Goal: Book appointment/travel/reservation

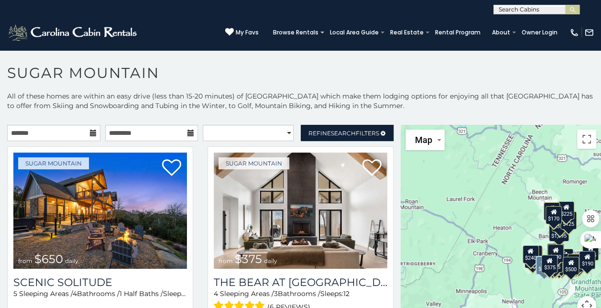
click at [91, 132] on icon at bounding box center [93, 133] width 7 height 7
click at [73, 133] on input "text" at bounding box center [53, 133] width 93 height 16
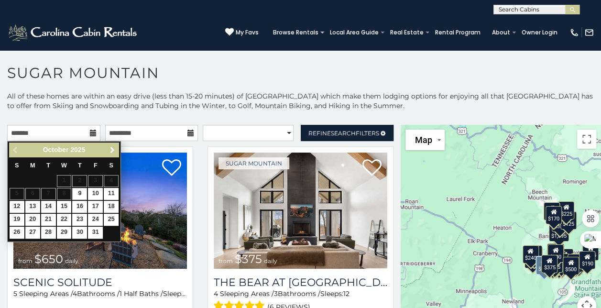
click at [114, 149] on span "Next" at bounding box center [113, 150] width 8 height 8
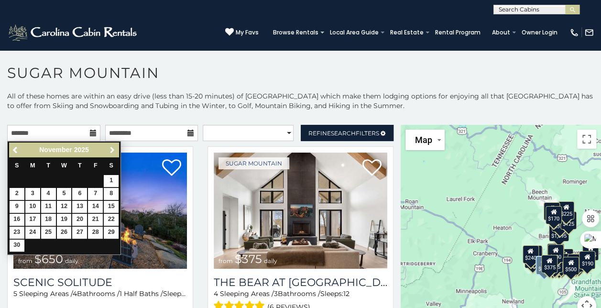
click at [114, 149] on span "Next" at bounding box center [113, 150] width 8 height 8
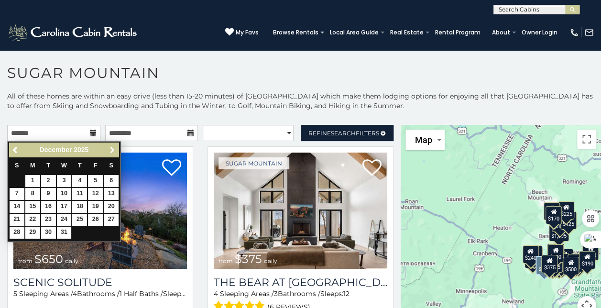
click at [114, 149] on span "Next" at bounding box center [113, 150] width 8 height 8
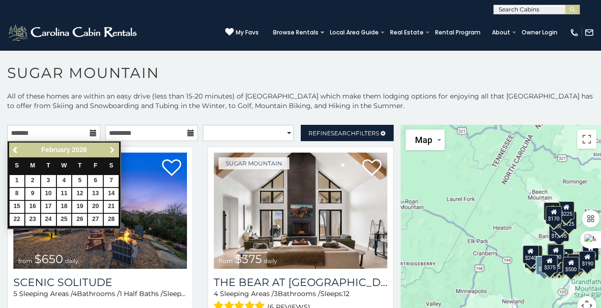
click at [114, 149] on span "Next" at bounding box center [113, 150] width 8 height 8
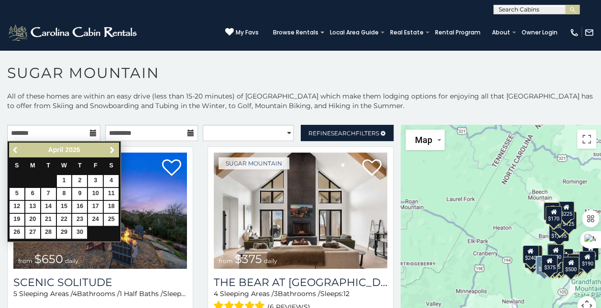
click at [12, 148] on span "Previous" at bounding box center [16, 150] width 8 height 8
click at [98, 219] on link "27" at bounding box center [95, 220] width 15 height 12
type input "**********"
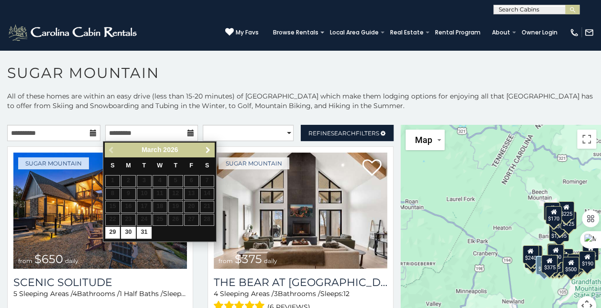
click at [206, 149] on span "Next" at bounding box center [208, 150] width 8 height 8
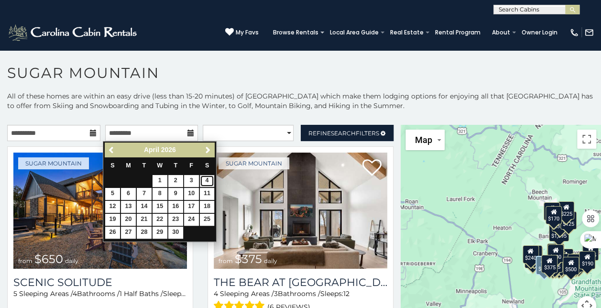
click at [209, 179] on link "4" at bounding box center [207, 181] width 15 height 12
type input "**********"
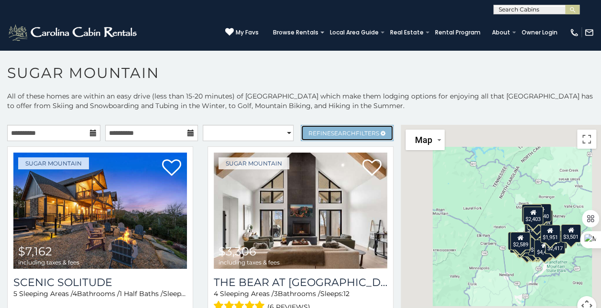
click at [342, 132] on span "Search" at bounding box center [343, 133] width 25 height 7
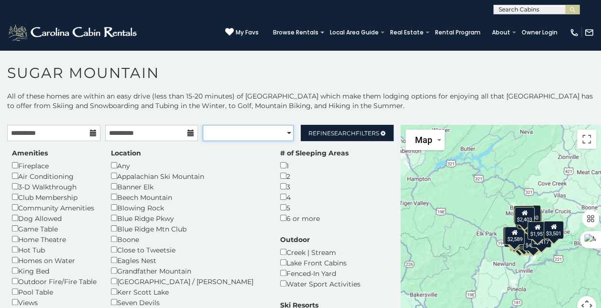
click at [284, 133] on select "**********" at bounding box center [248, 133] width 91 height 16
select select "**********"
click at [203, 125] on select "**********" at bounding box center [248, 133] width 91 height 16
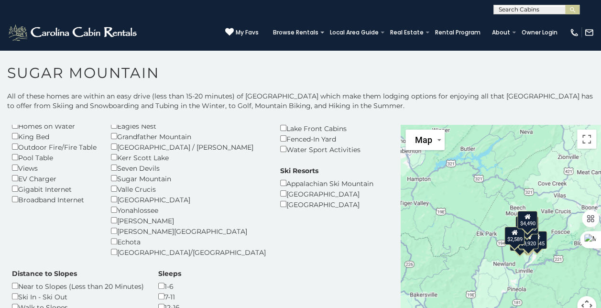
scroll to position [99, 0]
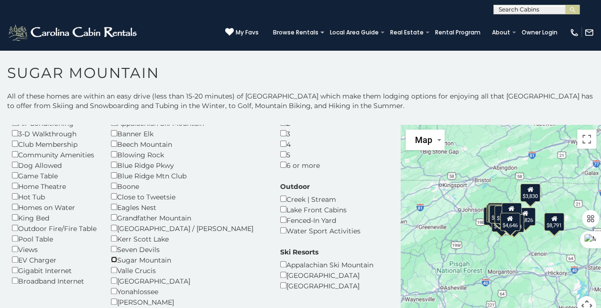
scroll to position [44, 0]
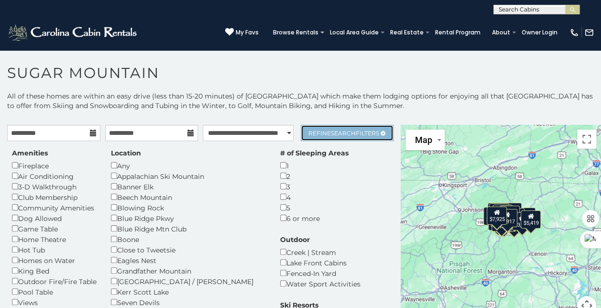
click at [338, 135] on span "Search" at bounding box center [343, 133] width 25 height 7
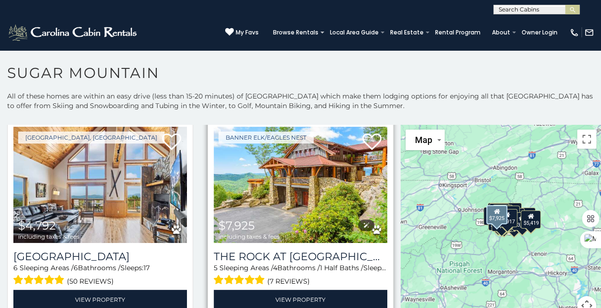
scroll to position [25, 0]
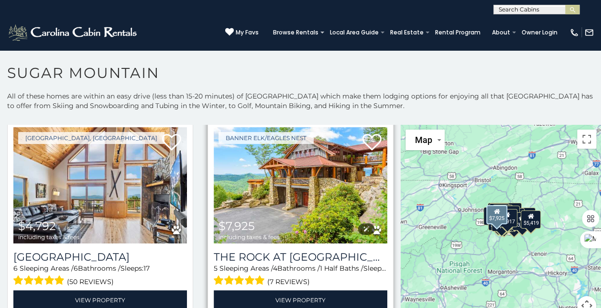
click at [295, 160] on img at bounding box center [301, 185] width 174 height 116
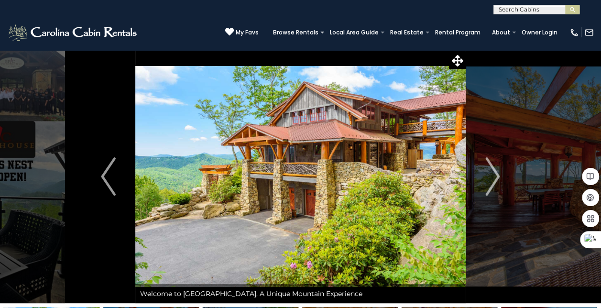
click at [496, 176] on img "Next" at bounding box center [492, 176] width 14 height 38
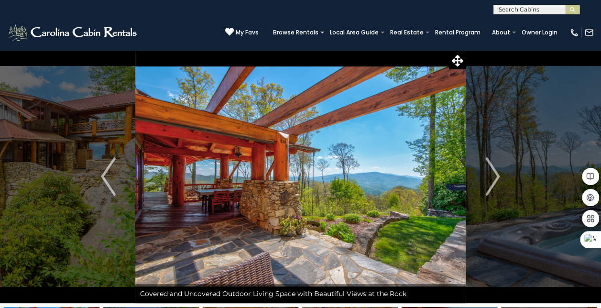
click at [496, 176] on img "Next" at bounding box center [492, 176] width 14 height 38
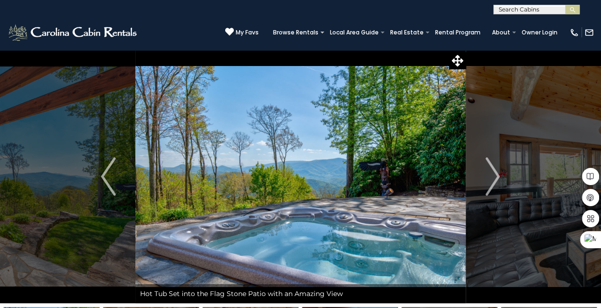
click at [496, 176] on img "Next" at bounding box center [492, 176] width 14 height 38
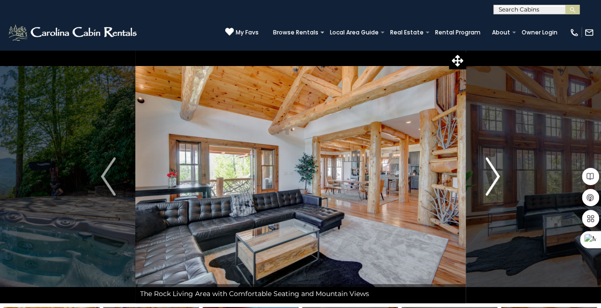
click at [496, 178] on img "Next" at bounding box center [492, 176] width 14 height 38
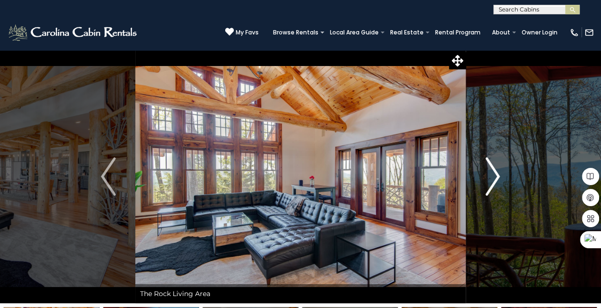
click at [496, 178] on img "Next" at bounding box center [492, 176] width 14 height 38
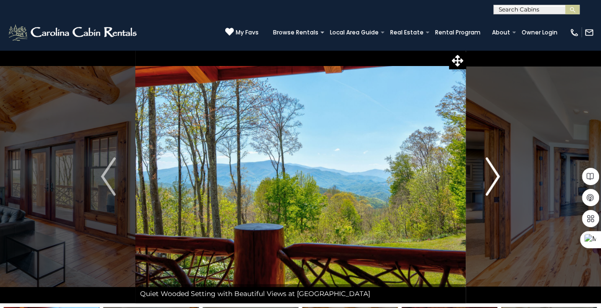
click at [496, 178] on img "Next" at bounding box center [492, 176] width 14 height 38
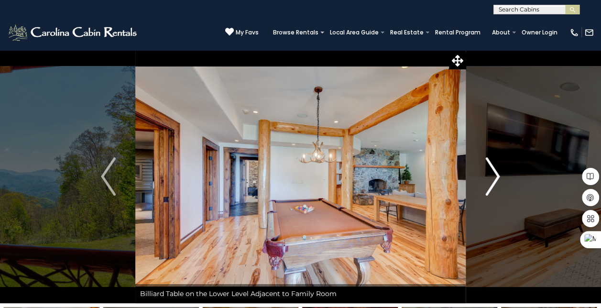
click at [496, 180] on img "Next" at bounding box center [492, 176] width 14 height 38
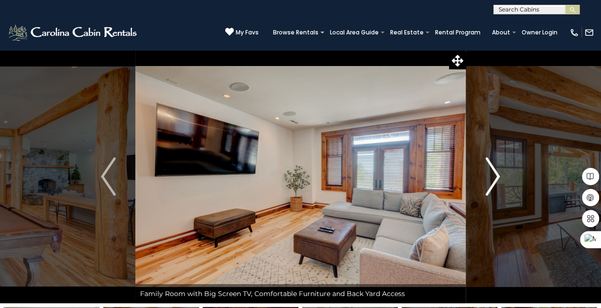
click at [496, 180] on img "Next" at bounding box center [492, 176] width 14 height 38
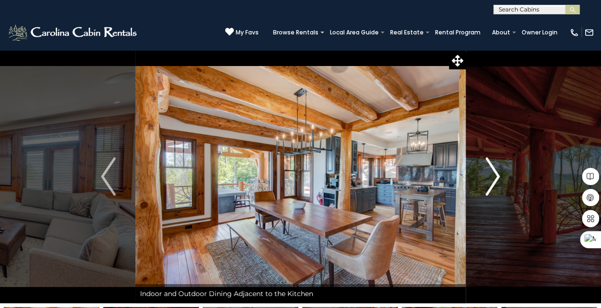
click at [494, 176] on img "Next" at bounding box center [492, 176] width 14 height 38
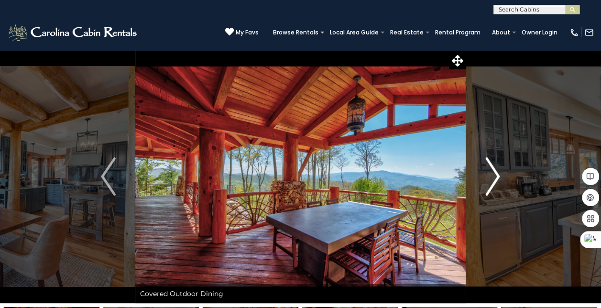
click at [494, 176] on img "Next" at bounding box center [492, 176] width 14 height 38
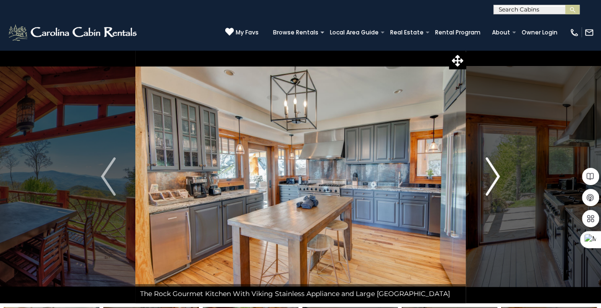
click at [494, 176] on img "Next" at bounding box center [492, 176] width 14 height 38
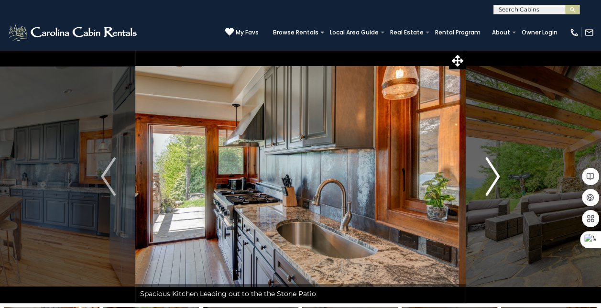
click at [494, 176] on img "Next" at bounding box center [492, 176] width 14 height 38
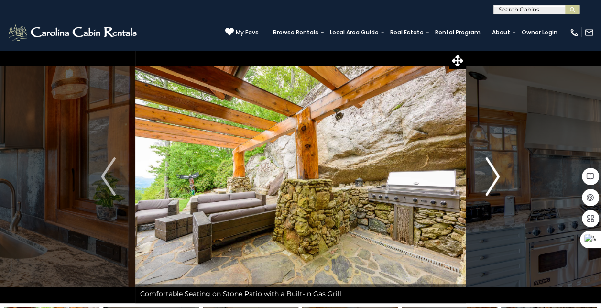
click at [494, 176] on img "Next" at bounding box center [492, 176] width 14 height 38
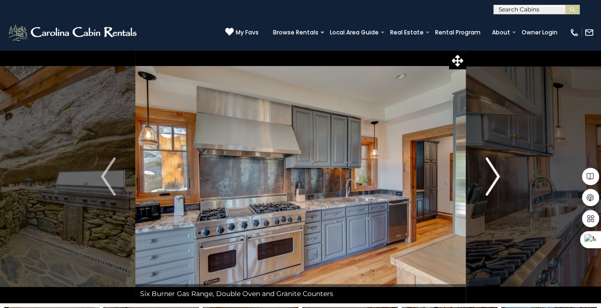
click at [494, 176] on img "Next" at bounding box center [492, 176] width 14 height 38
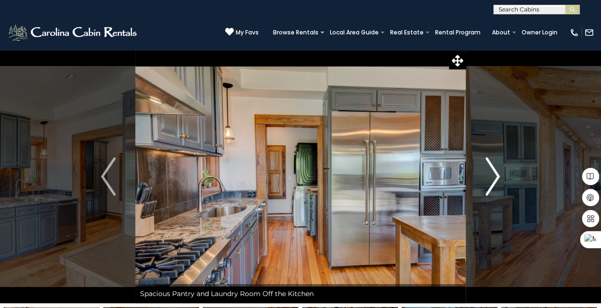
click at [496, 176] on img "Next" at bounding box center [492, 176] width 14 height 38
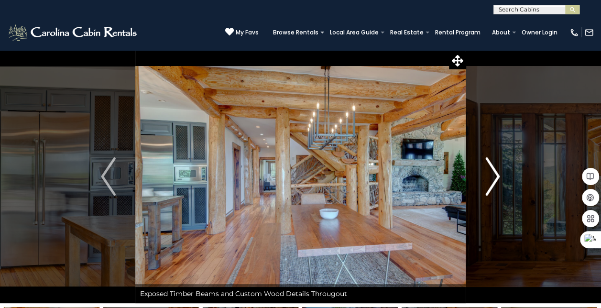
click at [496, 176] on img "Next" at bounding box center [492, 176] width 14 height 38
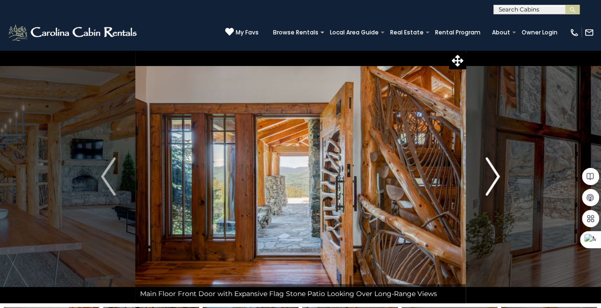
click at [496, 177] on img "Next" at bounding box center [492, 176] width 14 height 38
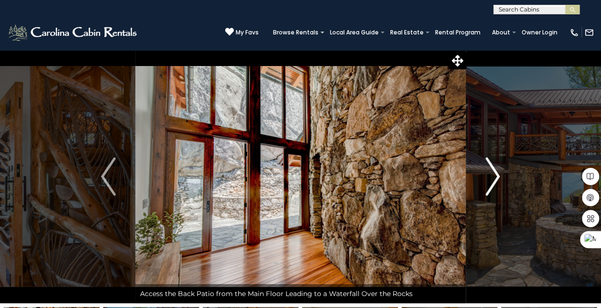
click at [496, 176] on img "Next" at bounding box center [492, 176] width 14 height 38
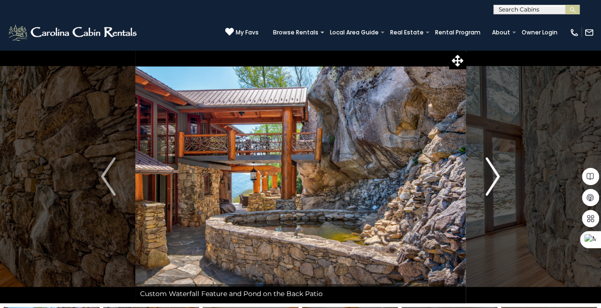
click at [496, 182] on img "Next" at bounding box center [492, 176] width 14 height 38
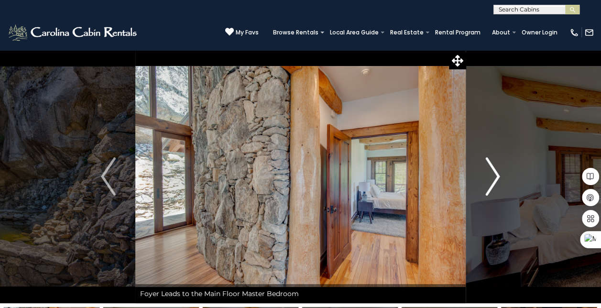
click at [496, 182] on img "Next" at bounding box center [492, 176] width 14 height 38
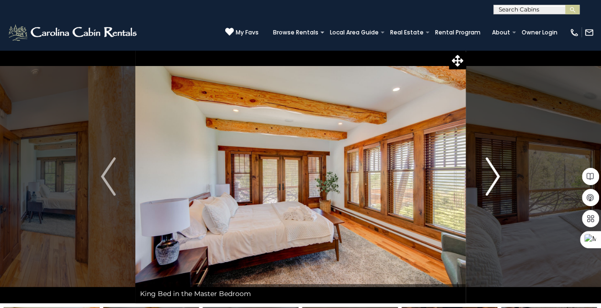
click at [496, 182] on img "Next" at bounding box center [492, 176] width 14 height 38
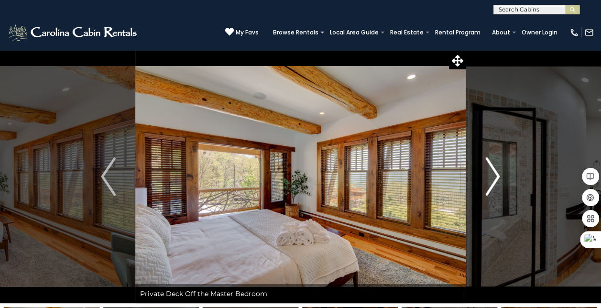
click at [496, 182] on img "Next" at bounding box center [492, 176] width 14 height 38
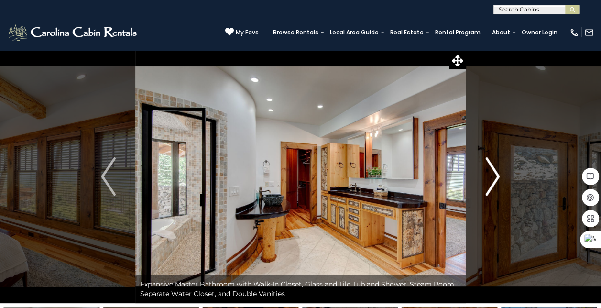
click at [496, 182] on img "Next" at bounding box center [492, 176] width 14 height 38
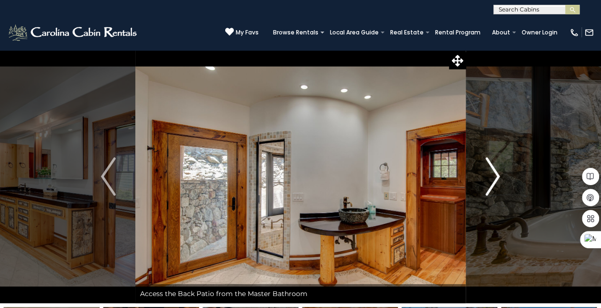
click at [496, 182] on img "Next" at bounding box center [492, 176] width 14 height 38
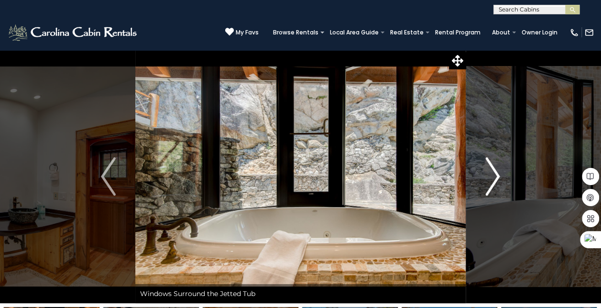
click at [496, 182] on img "Next" at bounding box center [492, 176] width 14 height 38
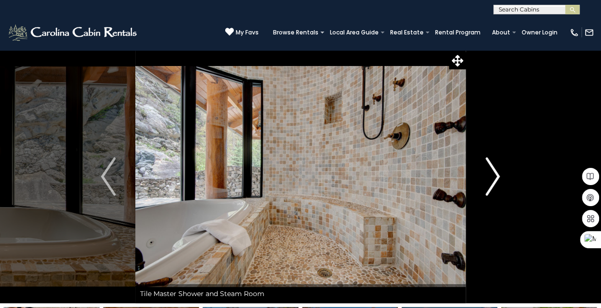
click at [496, 182] on img "Next" at bounding box center [492, 176] width 14 height 38
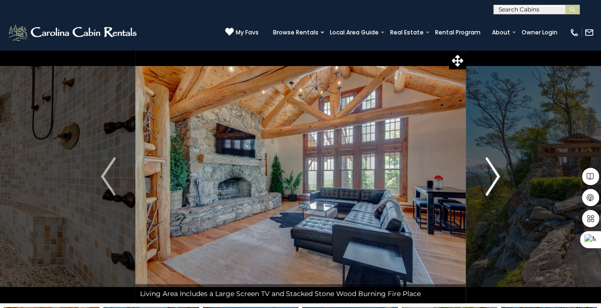
click at [496, 178] on img "Next" at bounding box center [492, 176] width 14 height 38
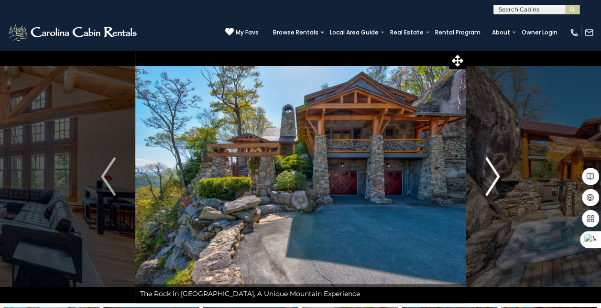
click at [496, 178] on img "Next" at bounding box center [492, 176] width 14 height 38
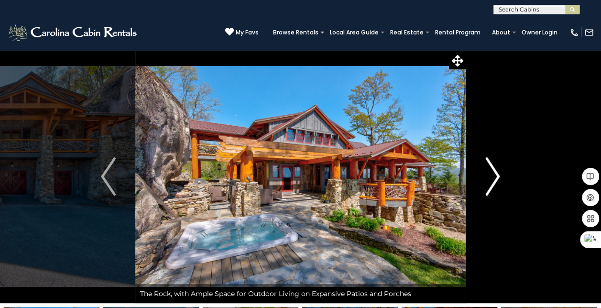
click at [496, 178] on img "Next" at bounding box center [492, 176] width 14 height 38
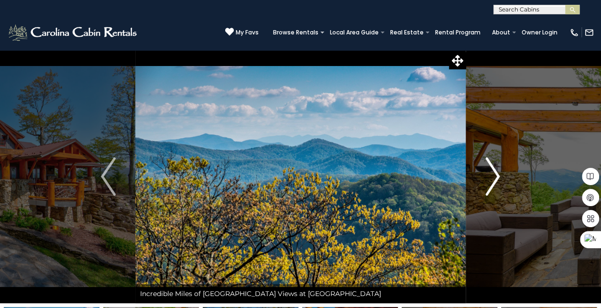
click at [496, 181] on img "Next" at bounding box center [492, 176] width 14 height 38
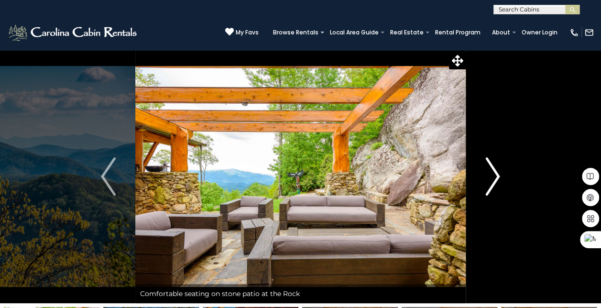
click at [496, 178] on img "Next" at bounding box center [492, 176] width 14 height 38
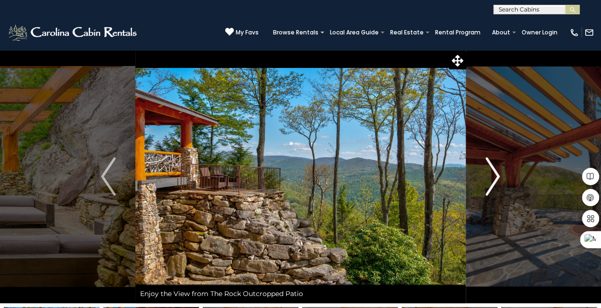
click at [496, 178] on img "Next" at bounding box center [492, 176] width 14 height 38
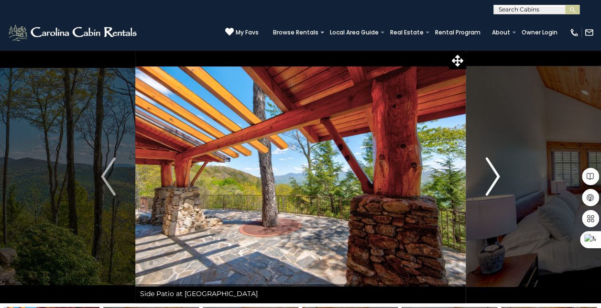
click at [496, 178] on img "Next" at bounding box center [492, 176] width 14 height 38
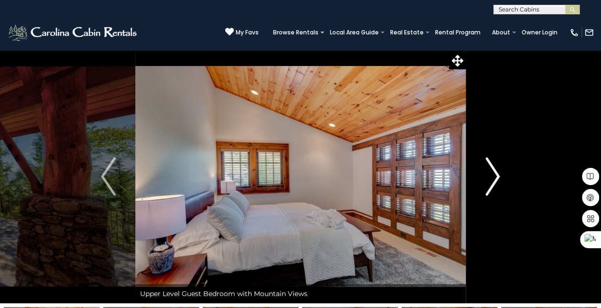
click at [496, 178] on img "Next" at bounding box center [492, 176] width 14 height 38
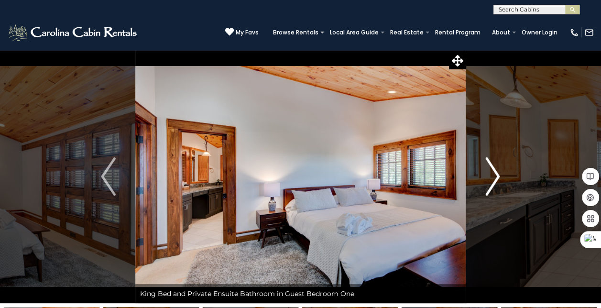
click at [496, 178] on img "Next" at bounding box center [492, 176] width 14 height 38
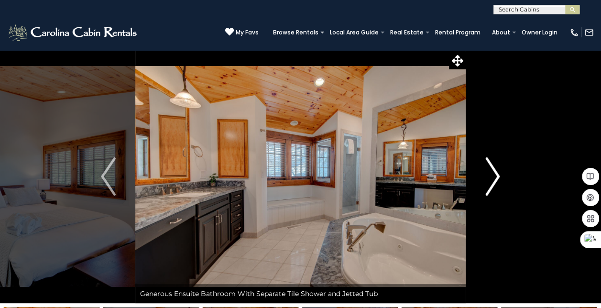
click at [496, 178] on img "Next" at bounding box center [492, 176] width 14 height 38
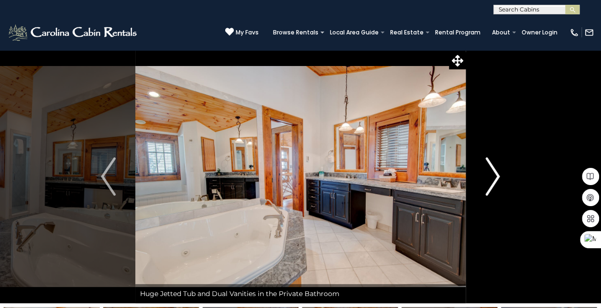
click at [496, 178] on img "Next" at bounding box center [492, 176] width 14 height 38
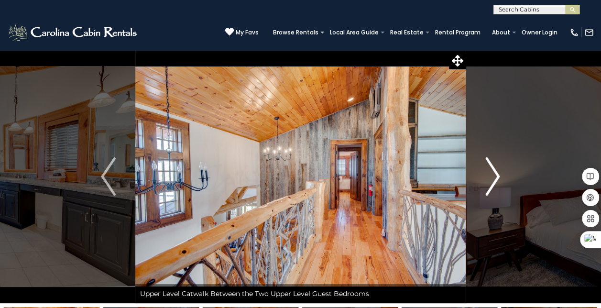
click at [495, 177] on img "Next" at bounding box center [492, 176] width 14 height 38
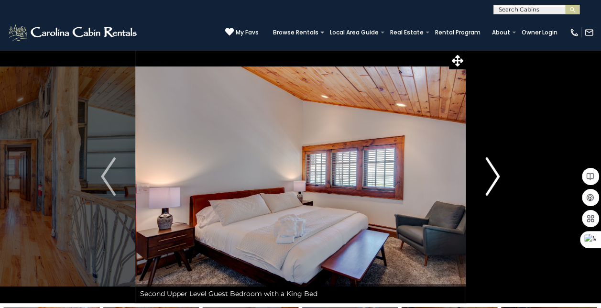
click at [495, 177] on img "Next" at bounding box center [492, 176] width 14 height 38
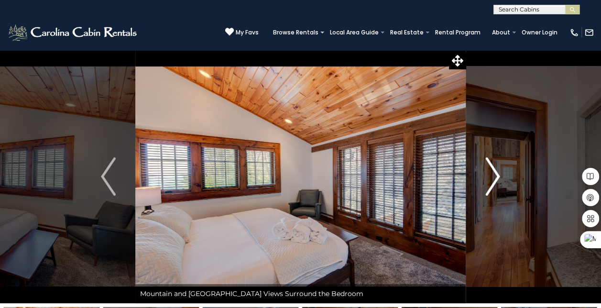
click at [495, 177] on img "Next" at bounding box center [492, 176] width 14 height 38
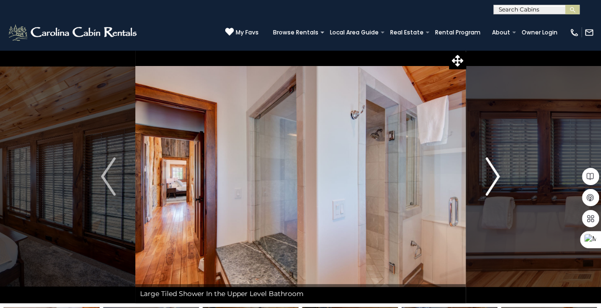
click at [495, 177] on img "Next" at bounding box center [492, 176] width 14 height 38
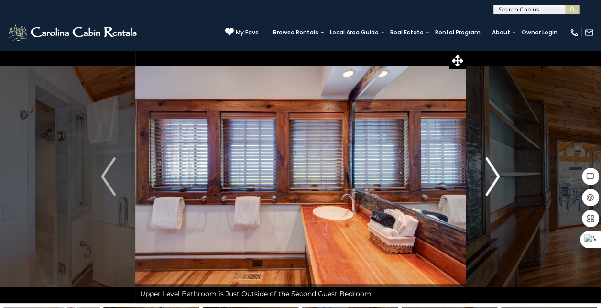
click at [495, 177] on img "Next" at bounding box center [492, 176] width 14 height 38
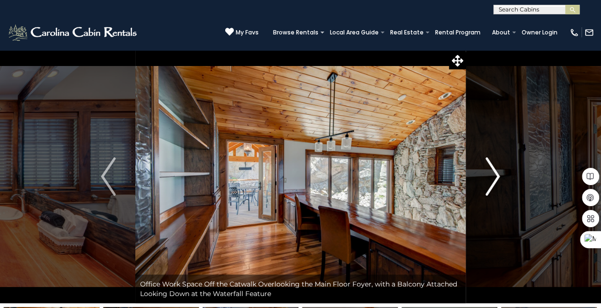
click at [496, 178] on img "Next" at bounding box center [492, 176] width 14 height 38
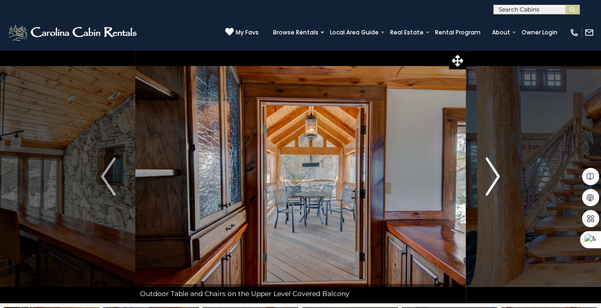
click at [496, 178] on img "Next" at bounding box center [492, 176] width 14 height 38
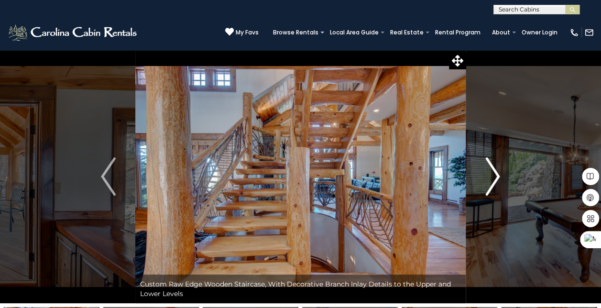
click at [496, 178] on img "Next" at bounding box center [492, 176] width 14 height 38
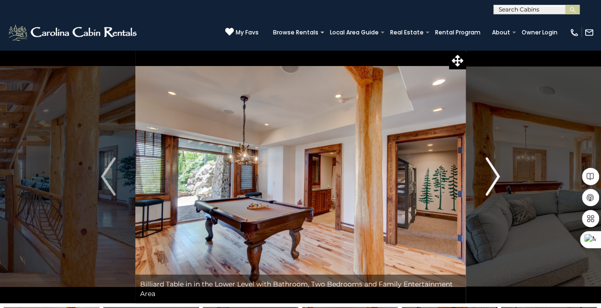
click at [496, 178] on img "Next" at bounding box center [492, 176] width 14 height 38
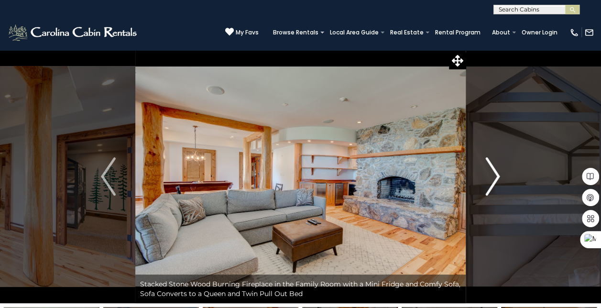
click at [496, 178] on img "Next" at bounding box center [492, 176] width 14 height 38
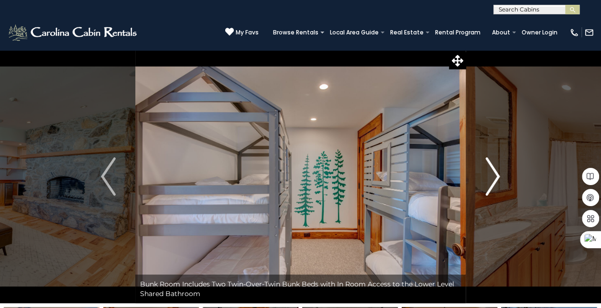
click at [496, 178] on img "Next" at bounding box center [492, 176] width 14 height 38
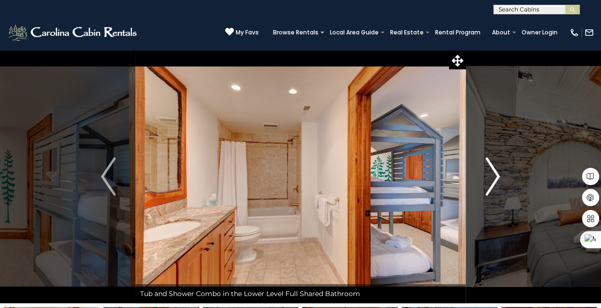
click at [496, 178] on img "Next" at bounding box center [492, 176] width 14 height 38
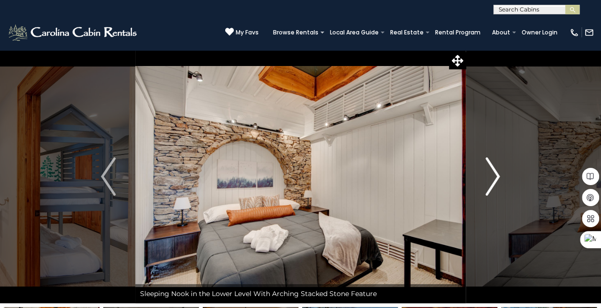
click at [496, 178] on img "Next" at bounding box center [492, 176] width 14 height 38
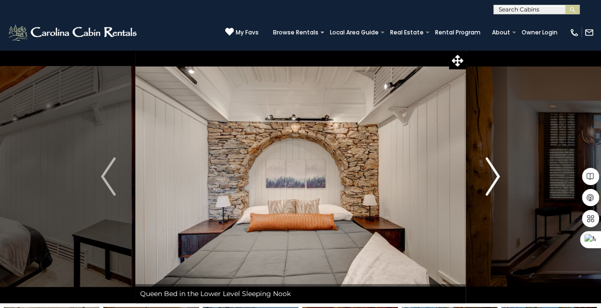
click at [496, 178] on img "Next" at bounding box center [492, 176] width 14 height 38
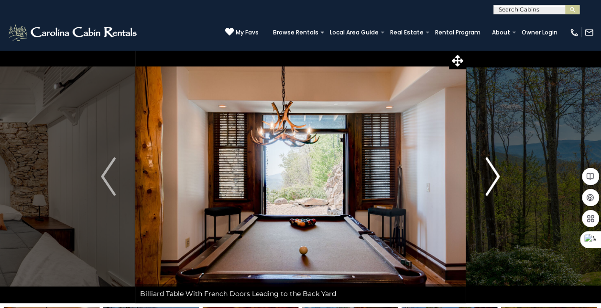
click at [496, 178] on img "Next" at bounding box center [492, 176] width 14 height 38
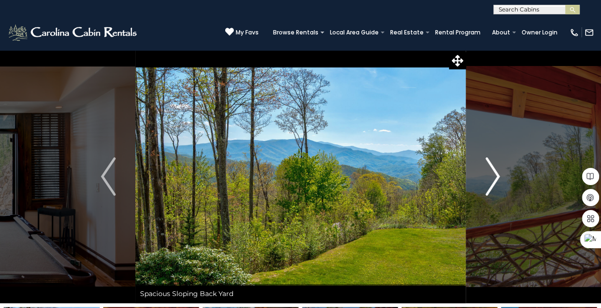
click at [496, 178] on img "Next" at bounding box center [492, 176] width 14 height 38
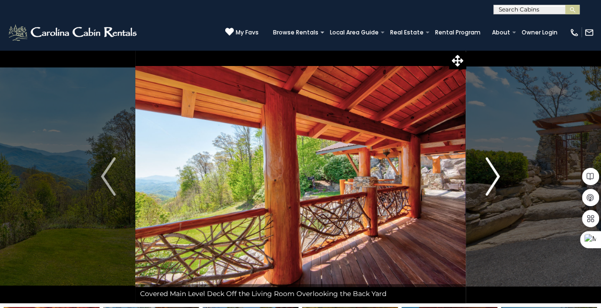
click at [496, 178] on img "Next" at bounding box center [492, 176] width 14 height 38
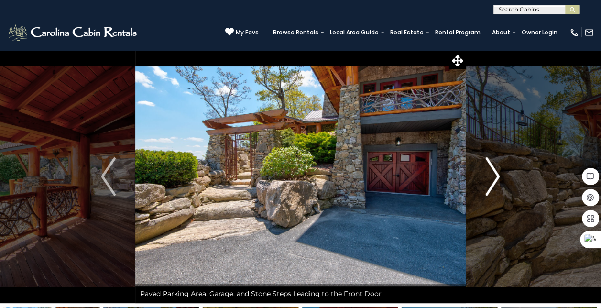
click at [496, 178] on img "Next" at bounding box center [492, 176] width 14 height 38
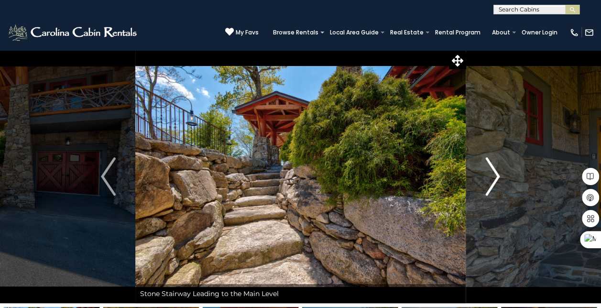
click at [496, 178] on img "Next" at bounding box center [492, 176] width 14 height 38
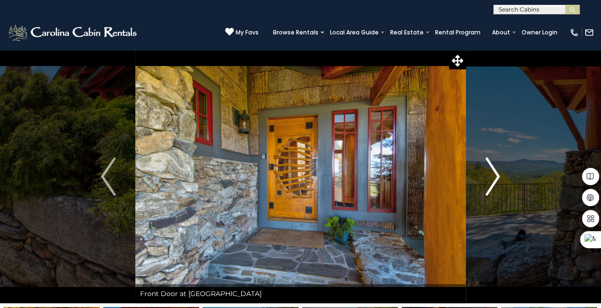
click at [496, 178] on img "Next" at bounding box center [492, 176] width 14 height 38
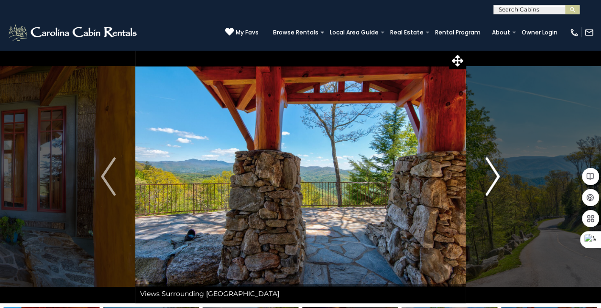
click at [496, 178] on img "Next" at bounding box center [492, 176] width 14 height 38
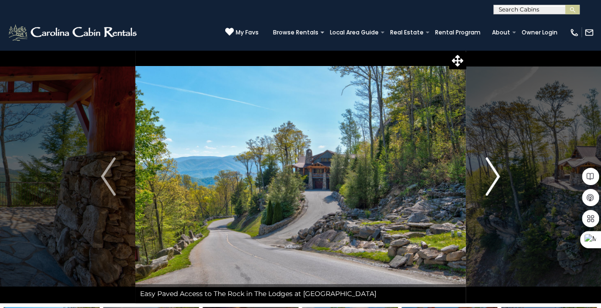
click at [496, 178] on img "Next" at bounding box center [492, 176] width 14 height 38
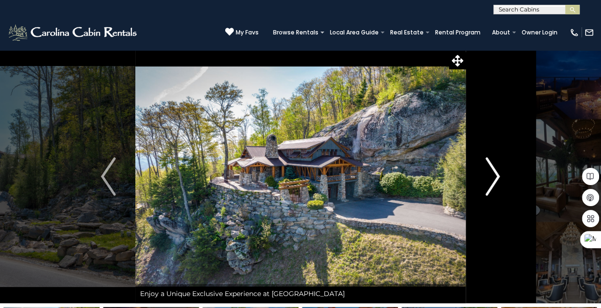
click at [496, 178] on img "Next" at bounding box center [492, 176] width 14 height 38
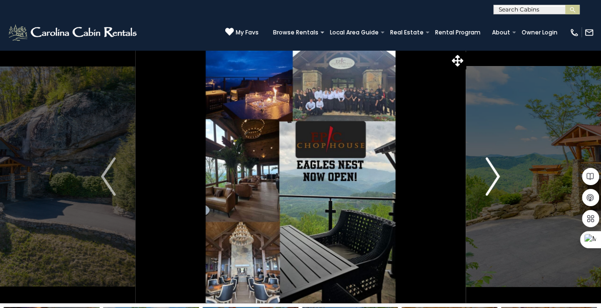
click at [496, 178] on img "Next" at bounding box center [492, 176] width 14 height 38
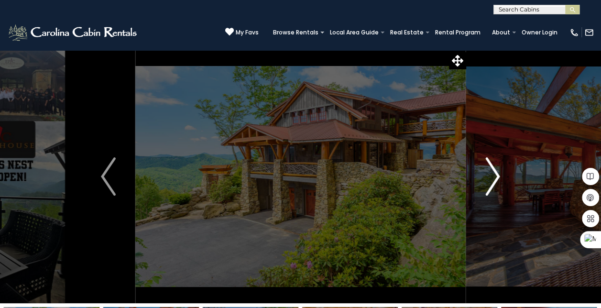
click at [496, 178] on img "Next" at bounding box center [492, 176] width 14 height 38
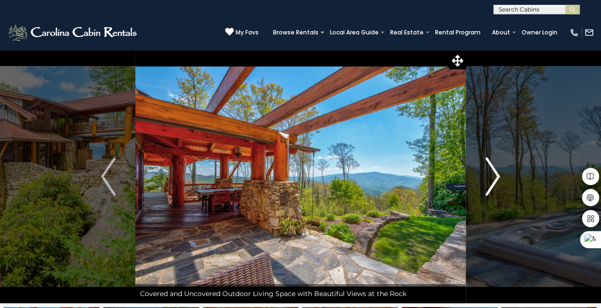
click at [496, 178] on img "Next" at bounding box center [492, 176] width 14 height 38
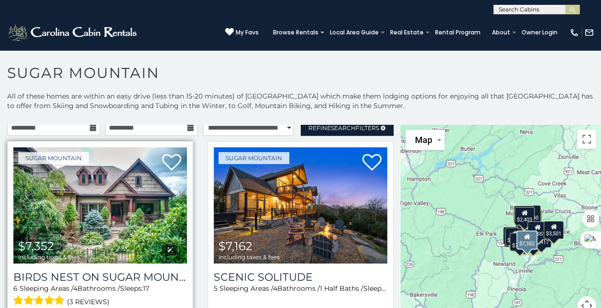
scroll to position [5, 0]
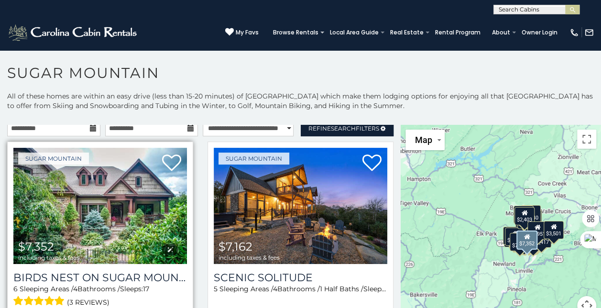
click at [138, 205] on img at bounding box center [100, 206] width 174 height 116
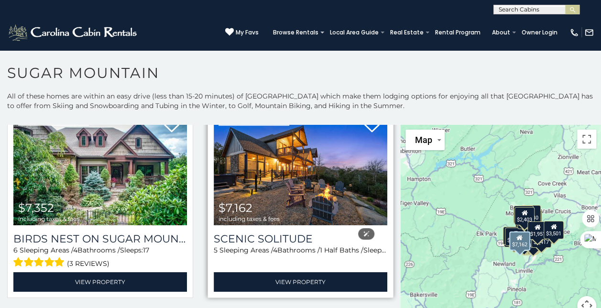
scroll to position [44, 0]
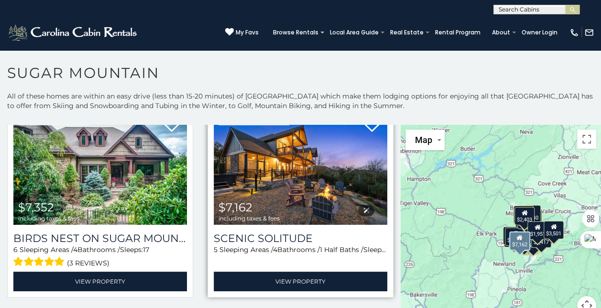
click at [290, 165] on img at bounding box center [301, 167] width 174 height 116
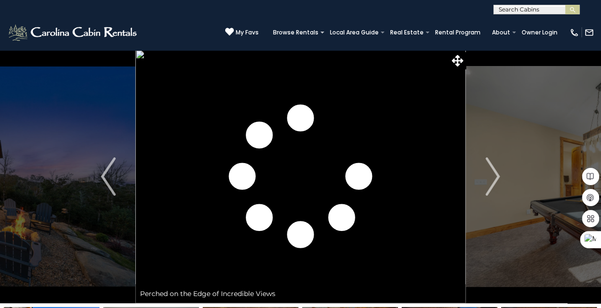
click at [487, 181] on img "Next" at bounding box center [492, 176] width 14 height 38
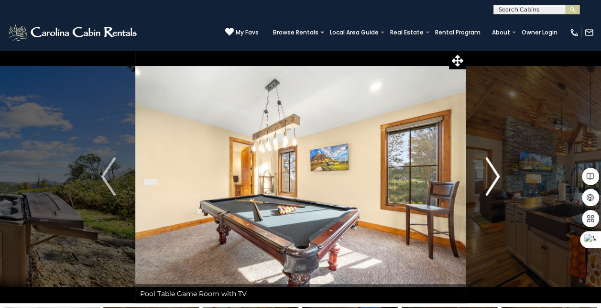
click at [487, 182] on img "Next" at bounding box center [492, 176] width 14 height 38
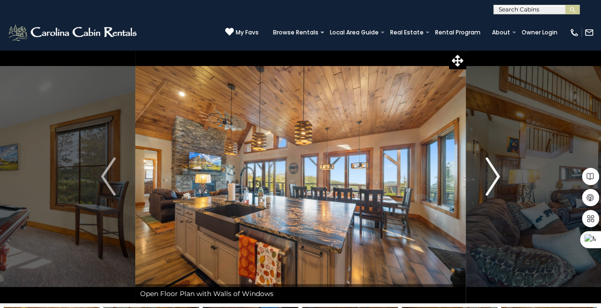
click at [487, 183] on img "Next" at bounding box center [492, 176] width 14 height 38
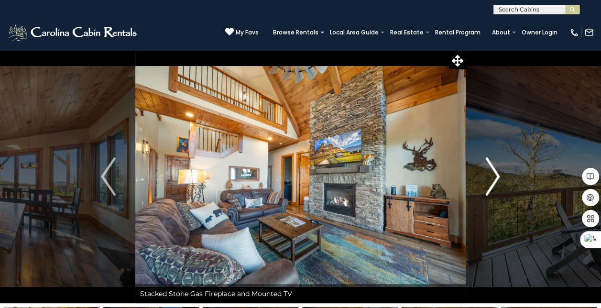
click at [487, 183] on img "Next" at bounding box center [492, 176] width 14 height 38
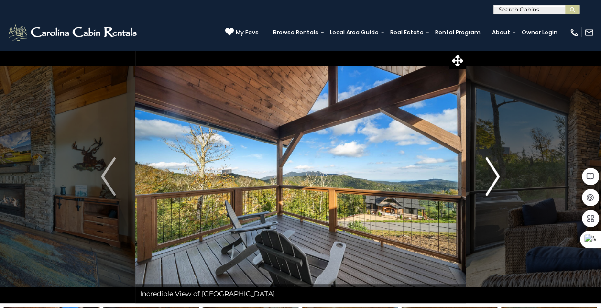
click at [487, 183] on img "Next" at bounding box center [492, 176] width 14 height 38
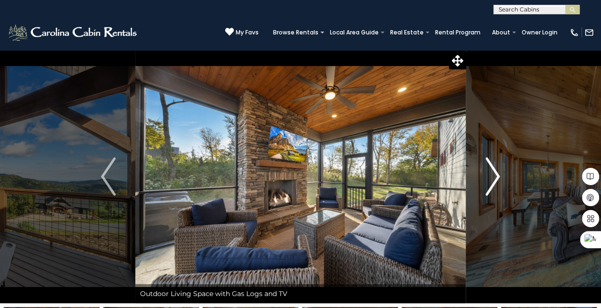
click at [487, 183] on img "Next" at bounding box center [492, 176] width 14 height 38
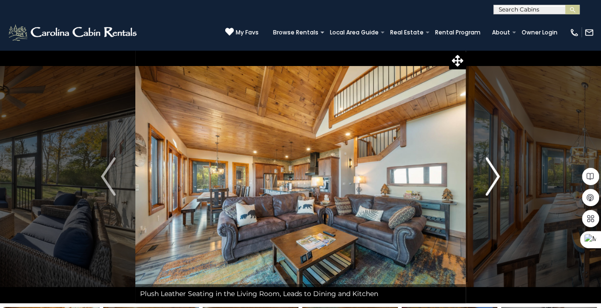
click at [497, 183] on img "Next" at bounding box center [492, 176] width 14 height 38
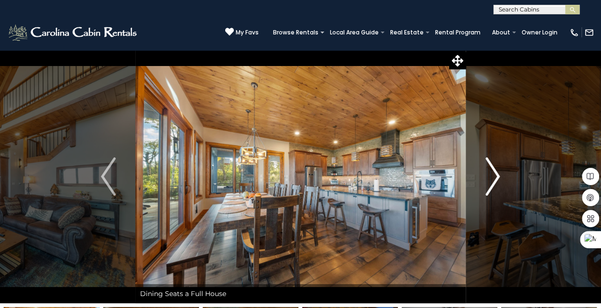
click at [497, 183] on img "Next" at bounding box center [492, 176] width 14 height 38
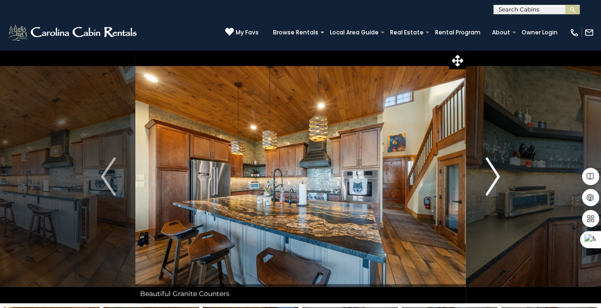
click at [497, 184] on img "Next" at bounding box center [492, 176] width 14 height 38
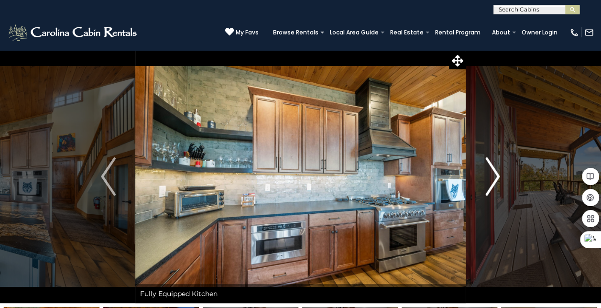
click at [497, 184] on img "Next" at bounding box center [492, 176] width 14 height 38
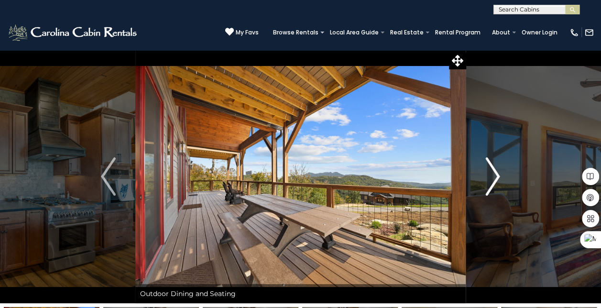
click at [496, 181] on img "Next" at bounding box center [492, 176] width 14 height 38
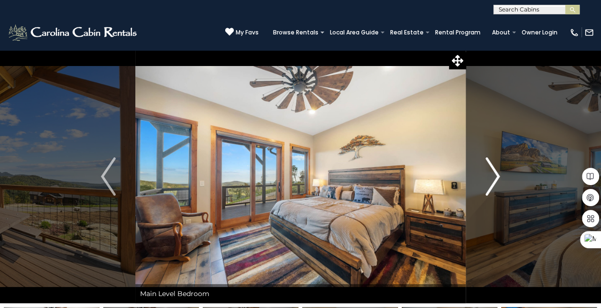
click at [493, 182] on img "Next" at bounding box center [492, 176] width 14 height 38
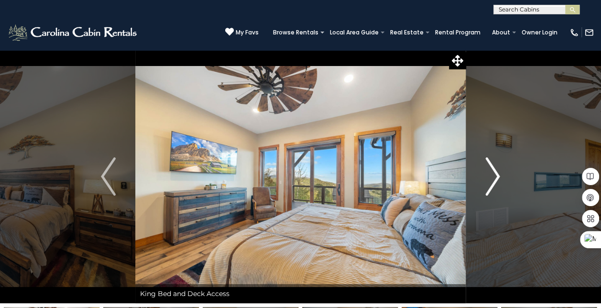
click at [493, 182] on img "Next" at bounding box center [492, 176] width 14 height 38
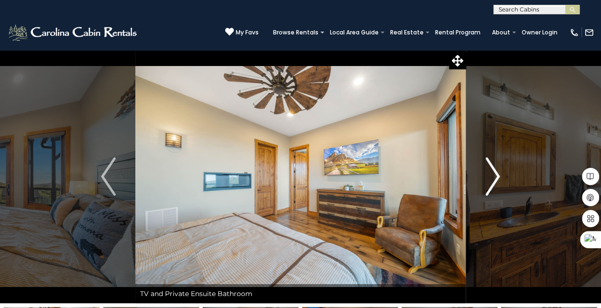
click at [493, 182] on img "Next" at bounding box center [492, 176] width 14 height 38
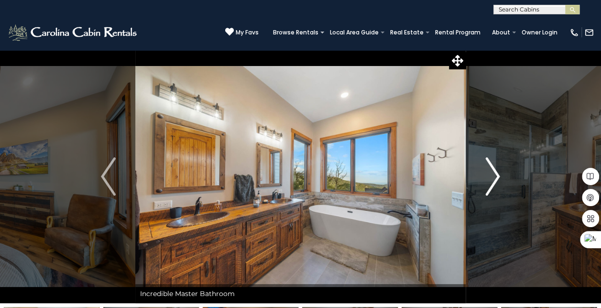
click at [493, 182] on img "Next" at bounding box center [492, 176] width 14 height 38
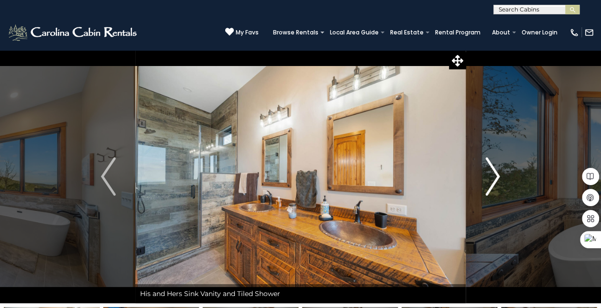
click at [494, 183] on img "Next" at bounding box center [492, 176] width 14 height 38
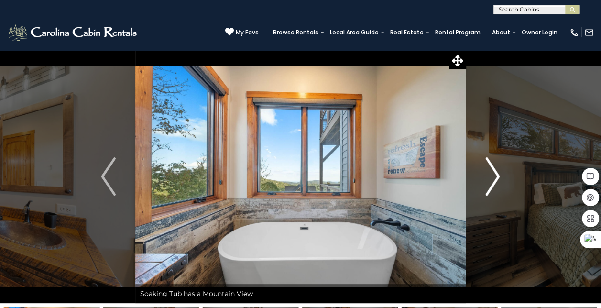
click at [494, 183] on img "Next" at bounding box center [492, 176] width 14 height 38
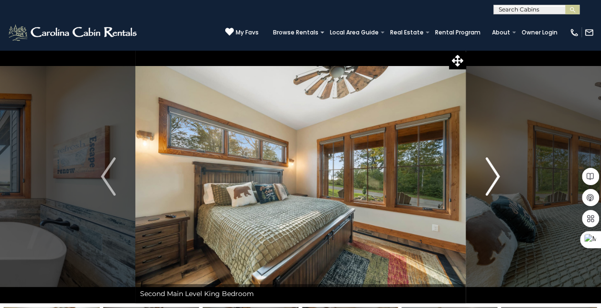
click at [493, 177] on img "Next" at bounding box center [492, 176] width 14 height 38
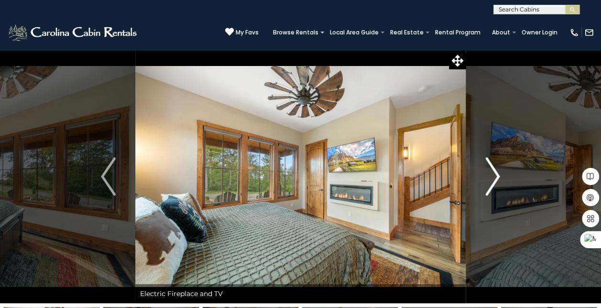
click at [493, 178] on img "Next" at bounding box center [492, 176] width 14 height 38
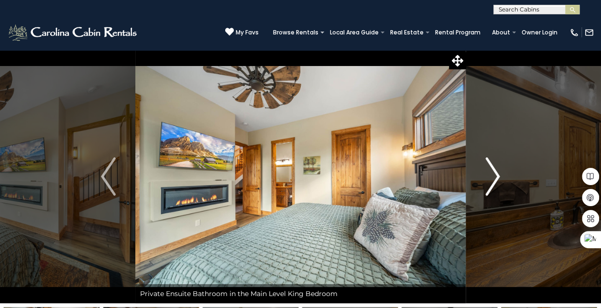
click at [493, 178] on img "Next" at bounding box center [492, 176] width 14 height 38
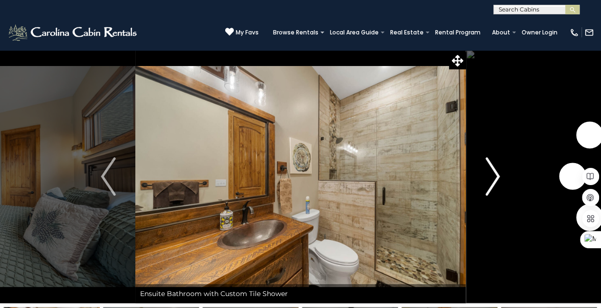
click at [493, 178] on img "Next" at bounding box center [492, 176] width 14 height 38
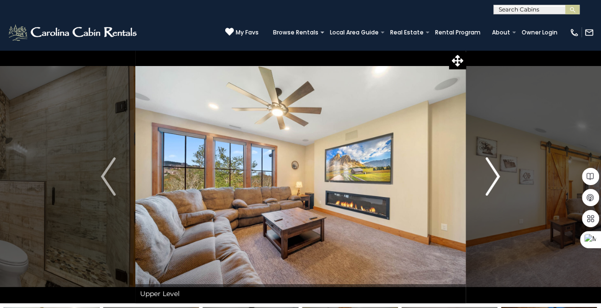
click at [493, 178] on img "Next" at bounding box center [492, 176] width 14 height 38
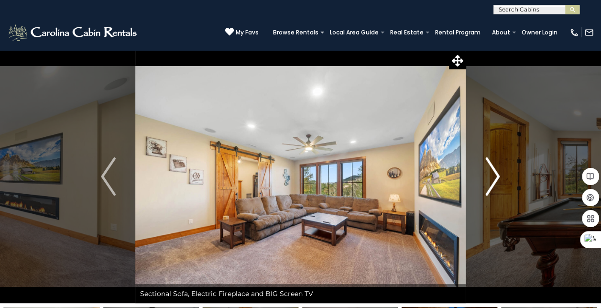
click at [493, 178] on img "Next" at bounding box center [492, 176] width 14 height 38
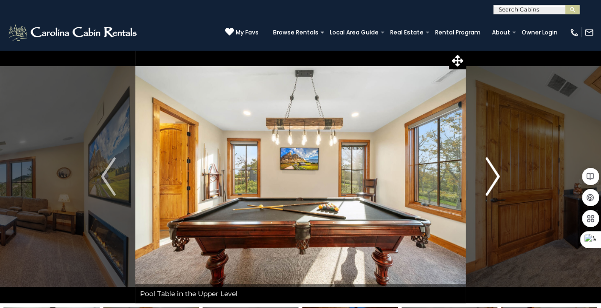
click at [493, 180] on img "Next" at bounding box center [492, 176] width 14 height 38
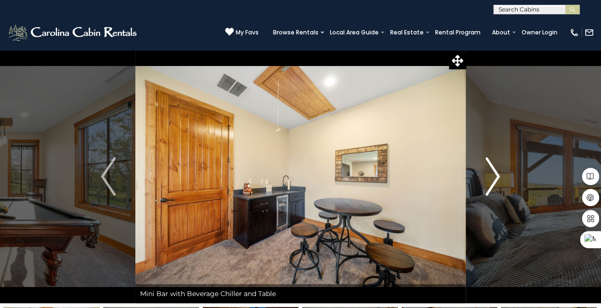
click at [493, 180] on img "Next" at bounding box center [492, 176] width 14 height 38
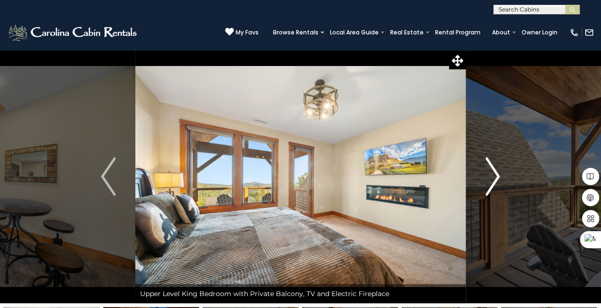
click at [492, 180] on img "Next" at bounding box center [492, 176] width 14 height 38
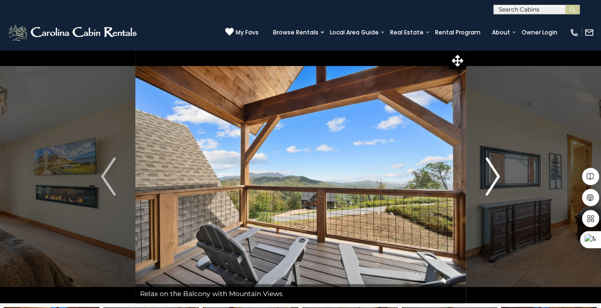
click at [492, 181] on img "Next" at bounding box center [492, 176] width 14 height 38
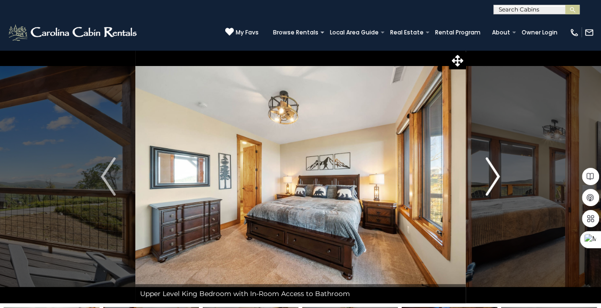
click at [492, 182] on img "Next" at bounding box center [492, 176] width 14 height 38
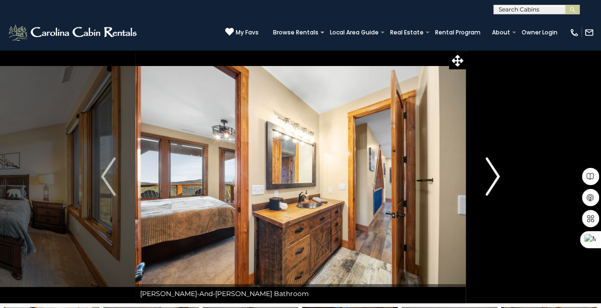
click at [492, 182] on img "Next" at bounding box center [492, 176] width 14 height 38
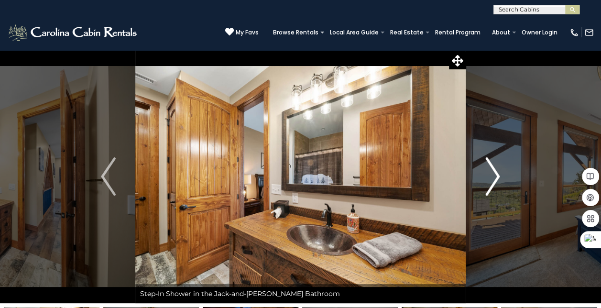
click at [492, 183] on img "Next" at bounding box center [492, 176] width 14 height 38
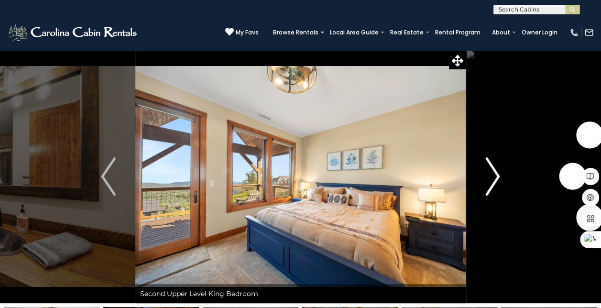
click at [492, 184] on img "Next" at bounding box center [492, 176] width 14 height 38
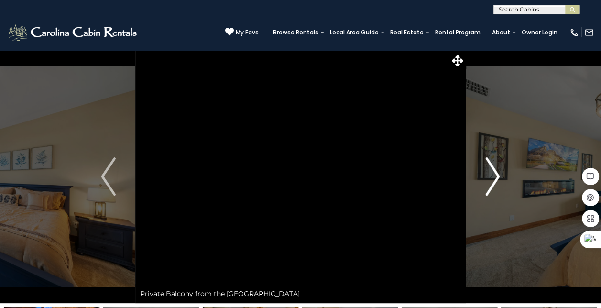
click at [492, 184] on img "Next" at bounding box center [492, 176] width 14 height 38
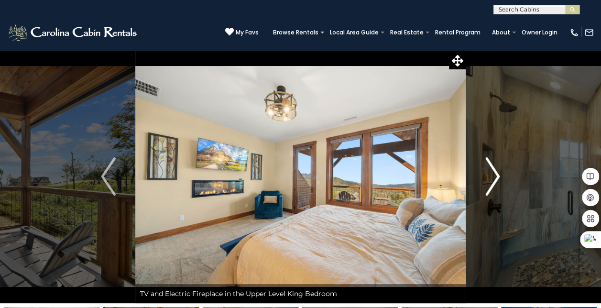
click at [492, 185] on img "Next" at bounding box center [492, 176] width 14 height 38
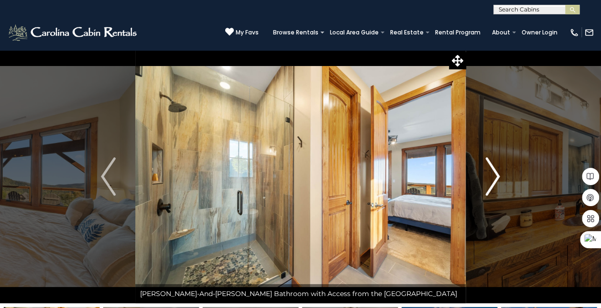
click at [491, 185] on img "Next" at bounding box center [492, 176] width 14 height 38
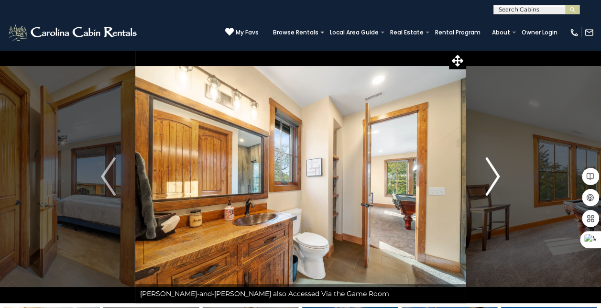
click at [495, 176] on img "Next" at bounding box center [492, 176] width 14 height 38
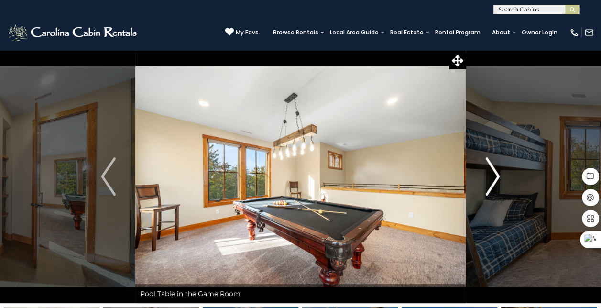
click at [495, 176] on img "Next" at bounding box center [492, 176] width 14 height 38
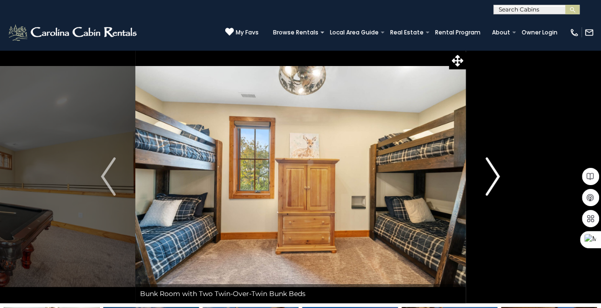
click at [495, 176] on img "Next" at bounding box center [492, 176] width 14 height 38
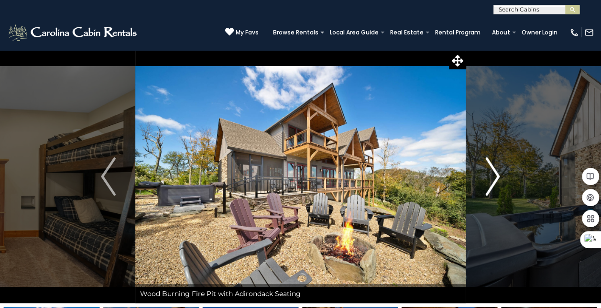
click at [495, 176] on img "Next" at bounding box center [492, 176] width 14 height 38
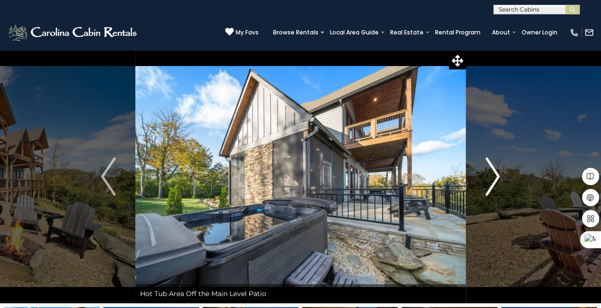
click at [495, 176] on img "Next" at bounding box center [492, 176] width 14 height 38
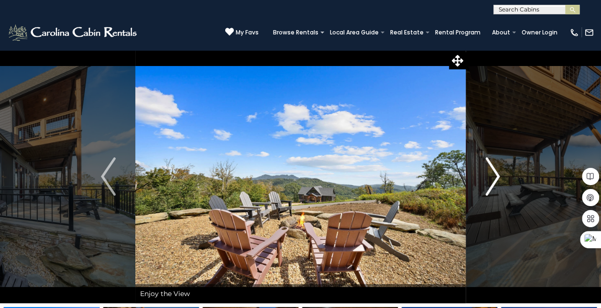
click at [495, 176] on img "Next" at bounding box center [492, 176] width 14 height 38
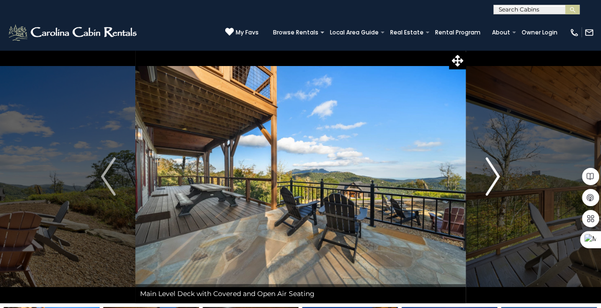
click at [495, 176] on img "Next" at bounding box center [492, 176] width 14 height 38
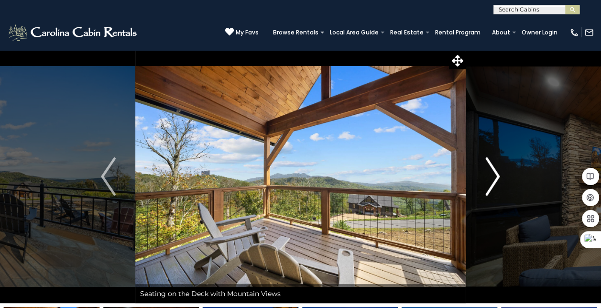
click at [495, 176] on img "Next" at bounding box center [492, 176] width 14 height 38
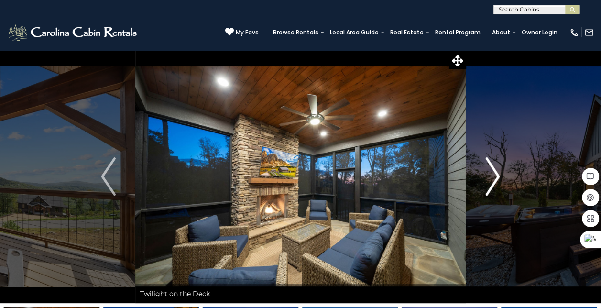
click at [495, 176] on img "Next" at bounding box center [492, 176] width 14 height 38
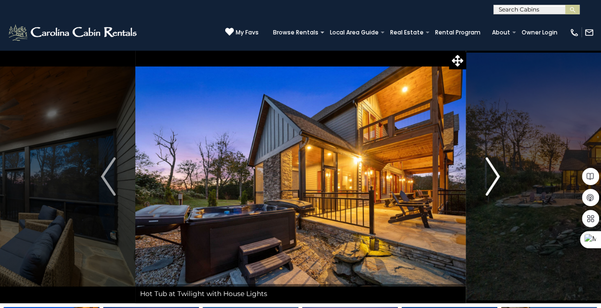
click at [495, 176] on img "Next" at bounding box center [492, 176] width 14 height 38
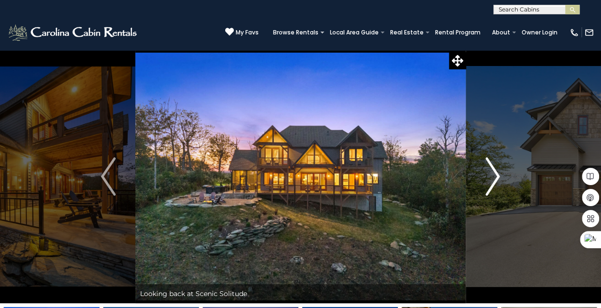
click at [495, 176] on img "Next" at bounding box center [492, 176] width 14 height 38
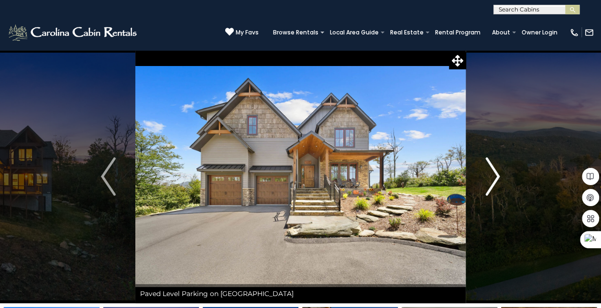
click at [495, 176] on img "Next" at bounding box center [492, 176] width 14 height 38
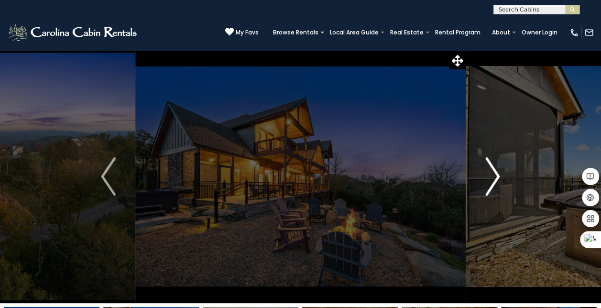
click at [495, 176] on img "Next" at bounding box center [492, 176] width 14 height 38
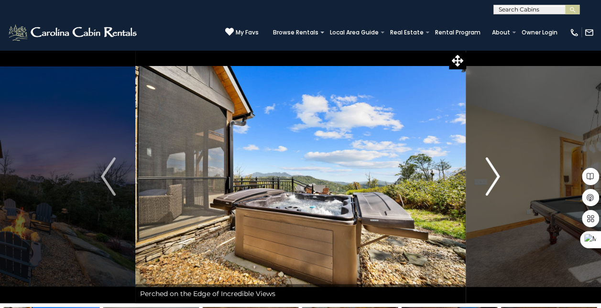
click at [495, 176] on img "Next" at bounding box center [492, 176] width 14 height 38
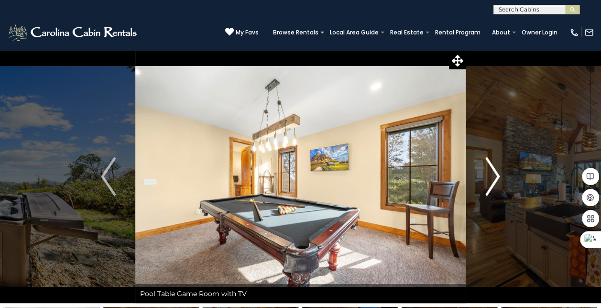
click at [495, 176] on img "Next" at bounding box center [492, 176] width 14 height 38
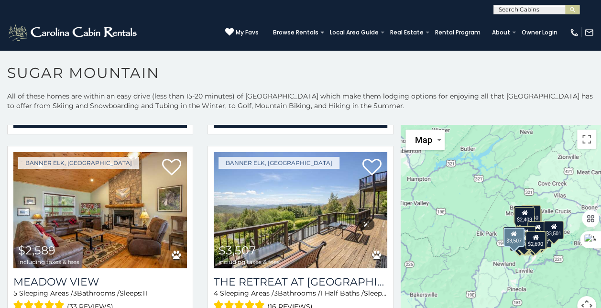
scroll to position [1692, 0]
